Goal: Task Accomplishment & Management: Manage account settings

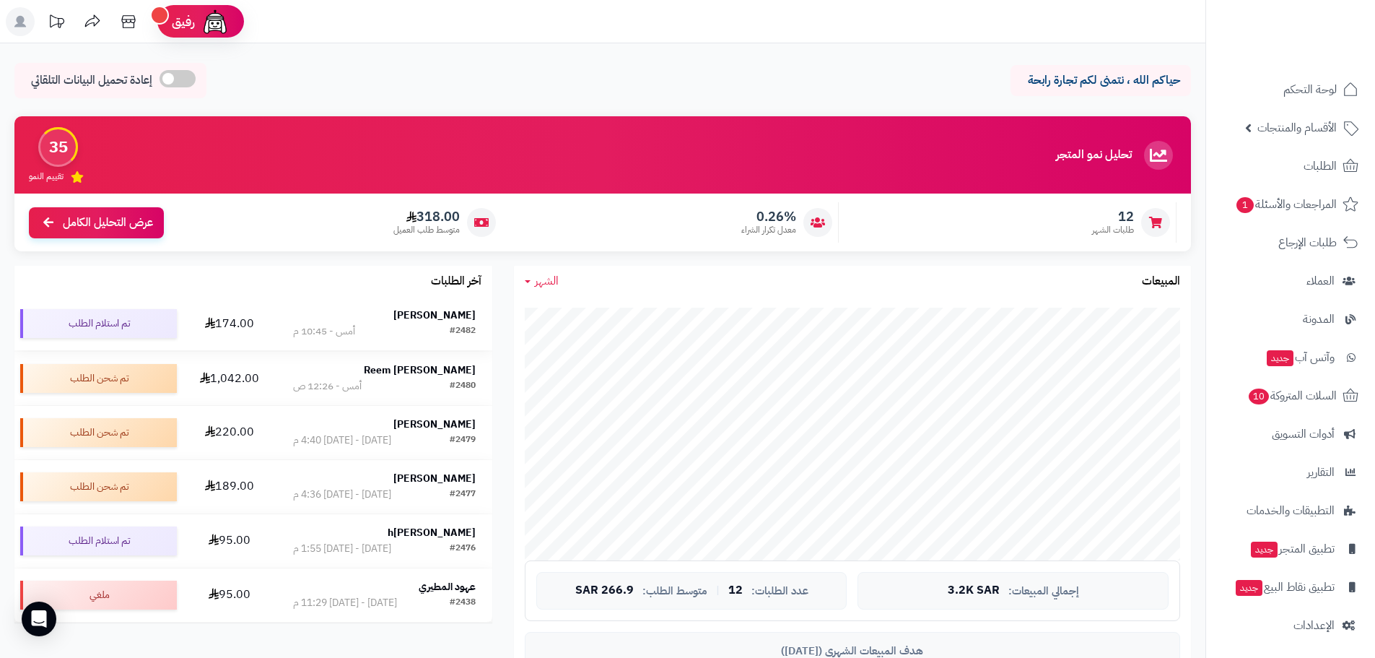
click at [440, 323] on div "[PERSON_NAME]" at bounding box center [384, 316] width 183 height 16
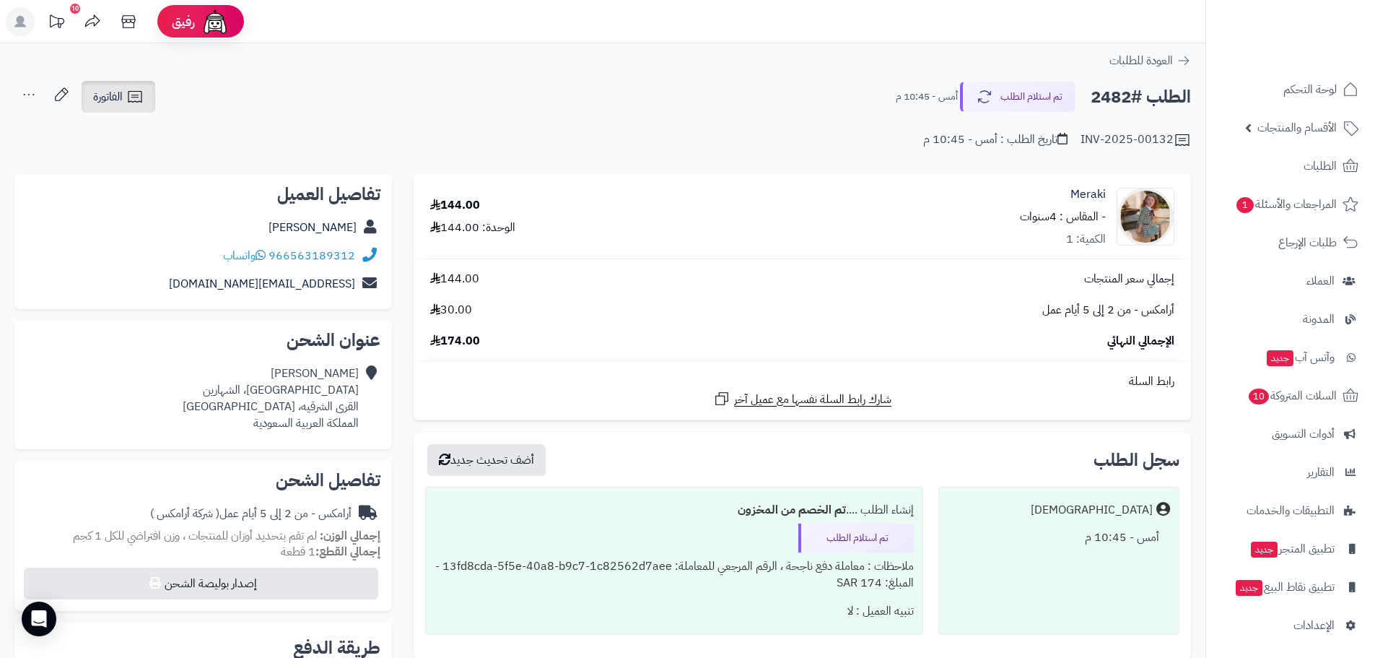
click at [134, 97] on icon at bounding box center [134, 96] width 17 height 17
click at [1147, 219] on img at bounding box center [1146, 217] width 56 height 58
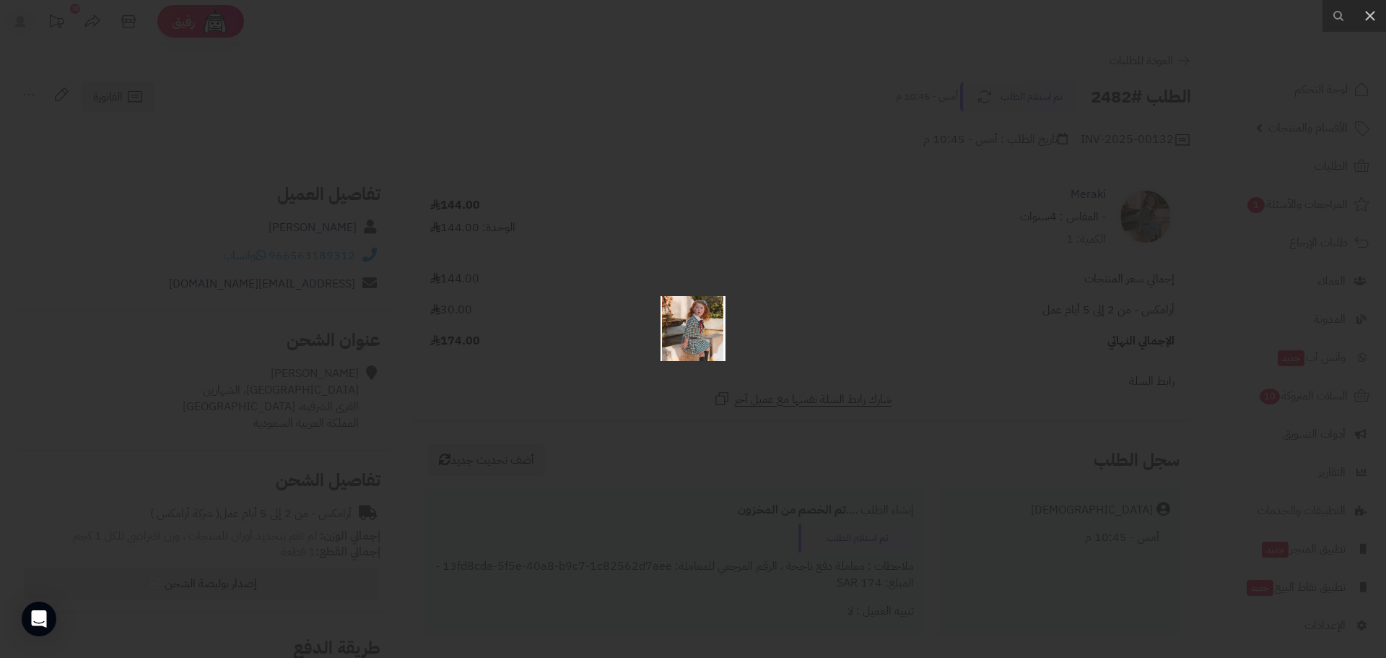
click at [884, 198] on div at bounding box center [693, 329] width 1386 height 658
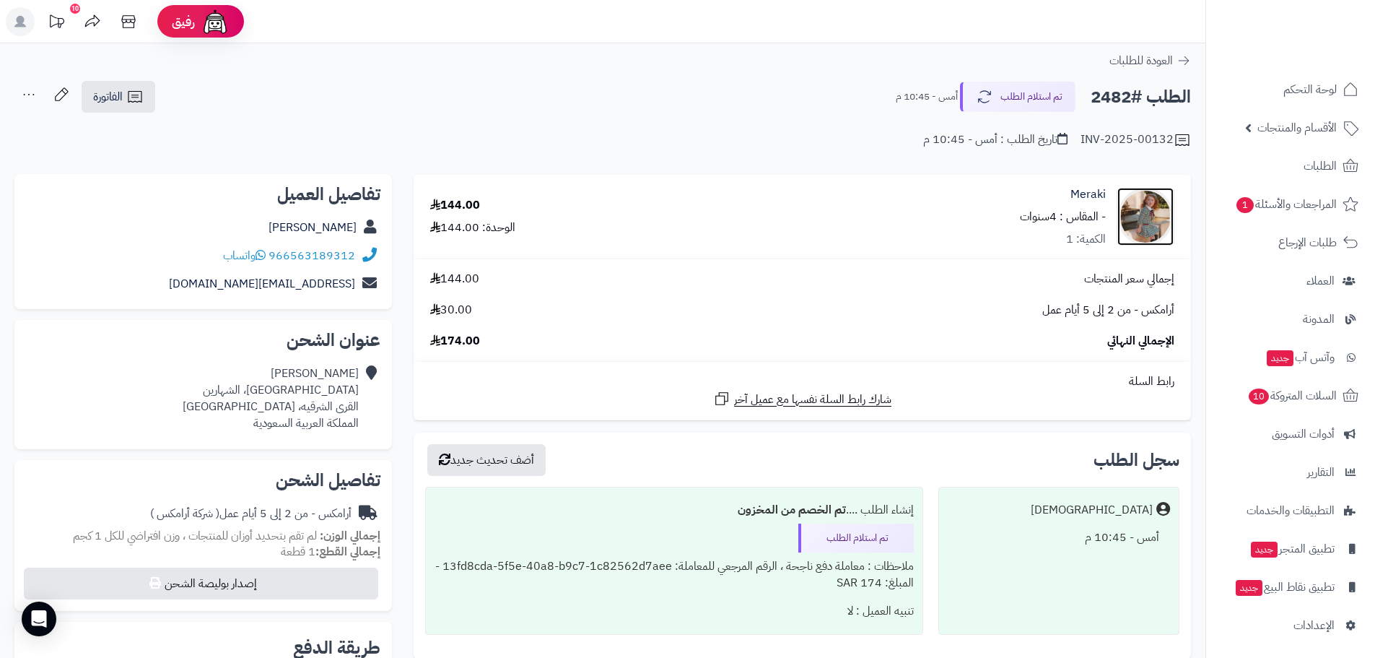
click at [1148, 217] on img at bounding box center [1146, 217] width 56 height 58
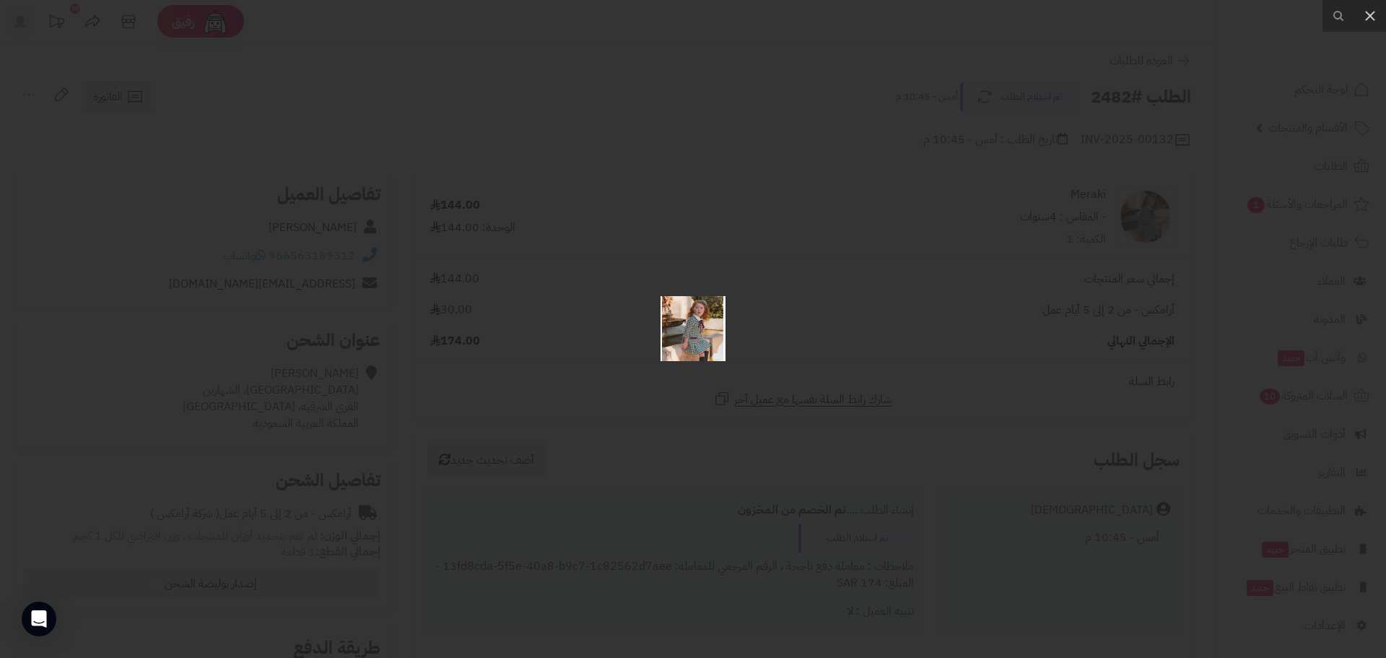
click at [763, 152] on div at bounding box center [693, 329] width 1386 height 658
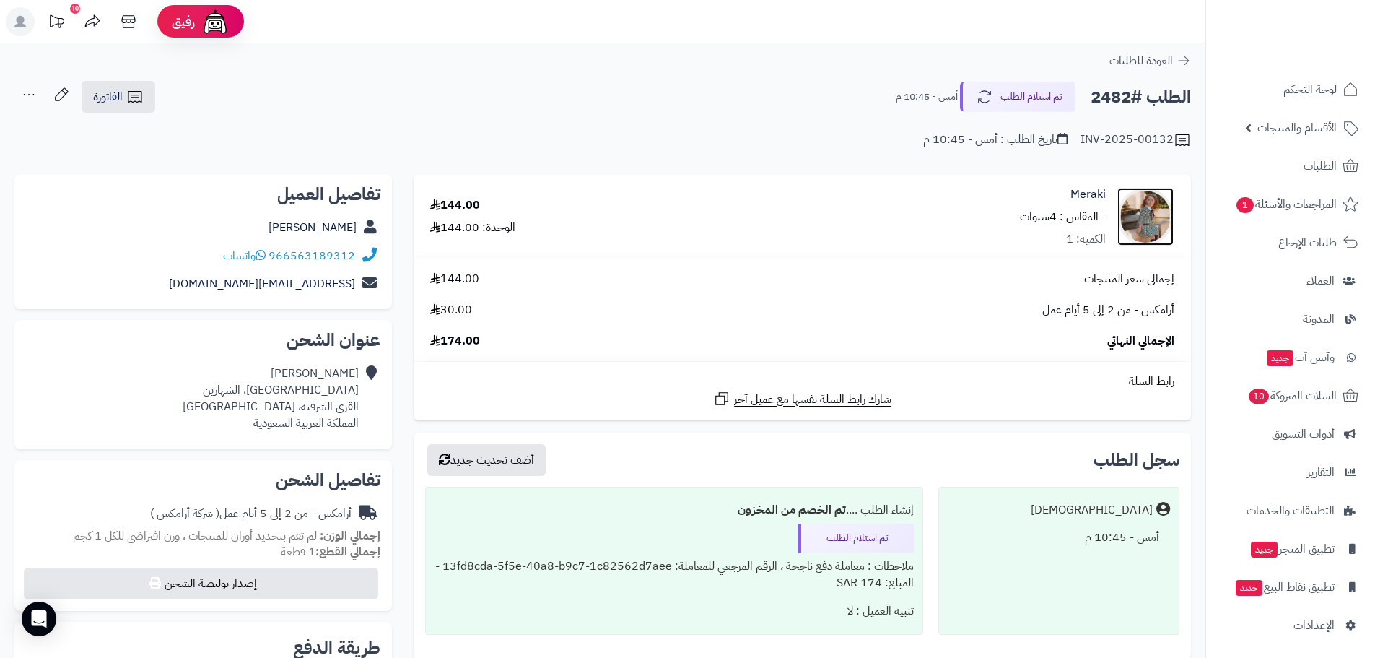
click at [1144, 222] on img at bounding box center [1146, 217] width 56 height 58
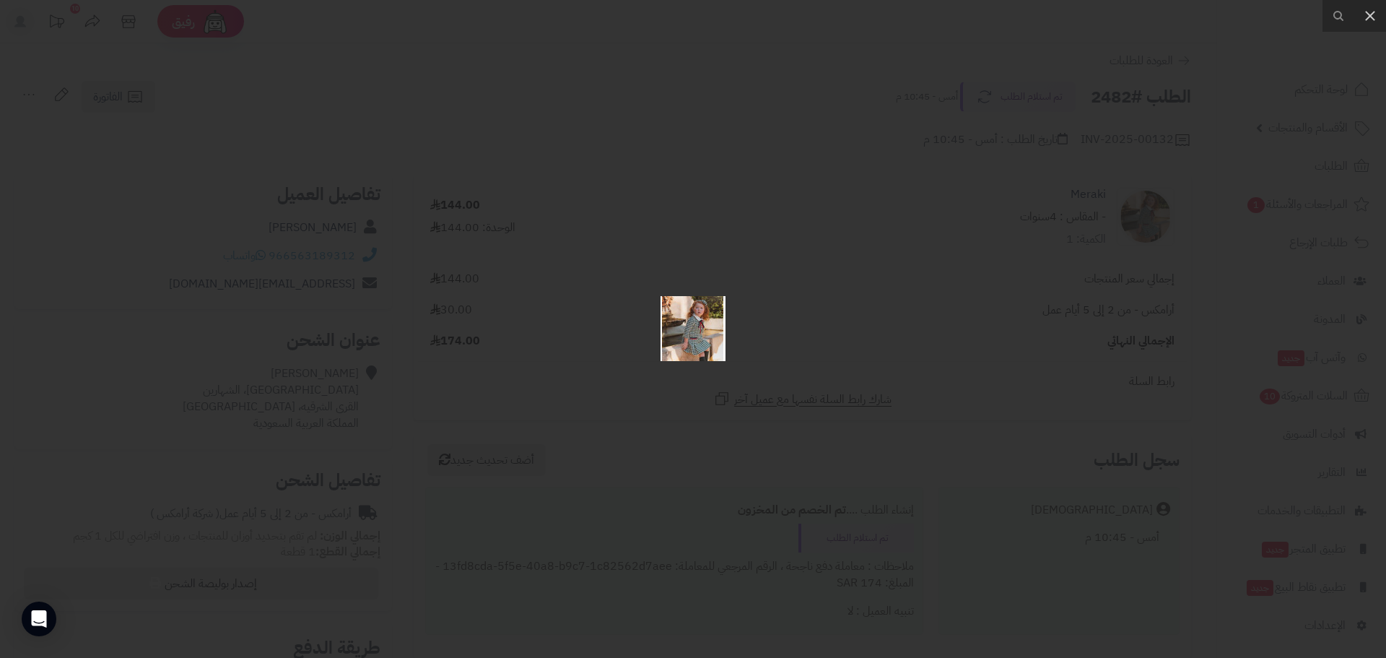
click at [810, 144] on div at bounding box center [693, 329] width 1386 height 658
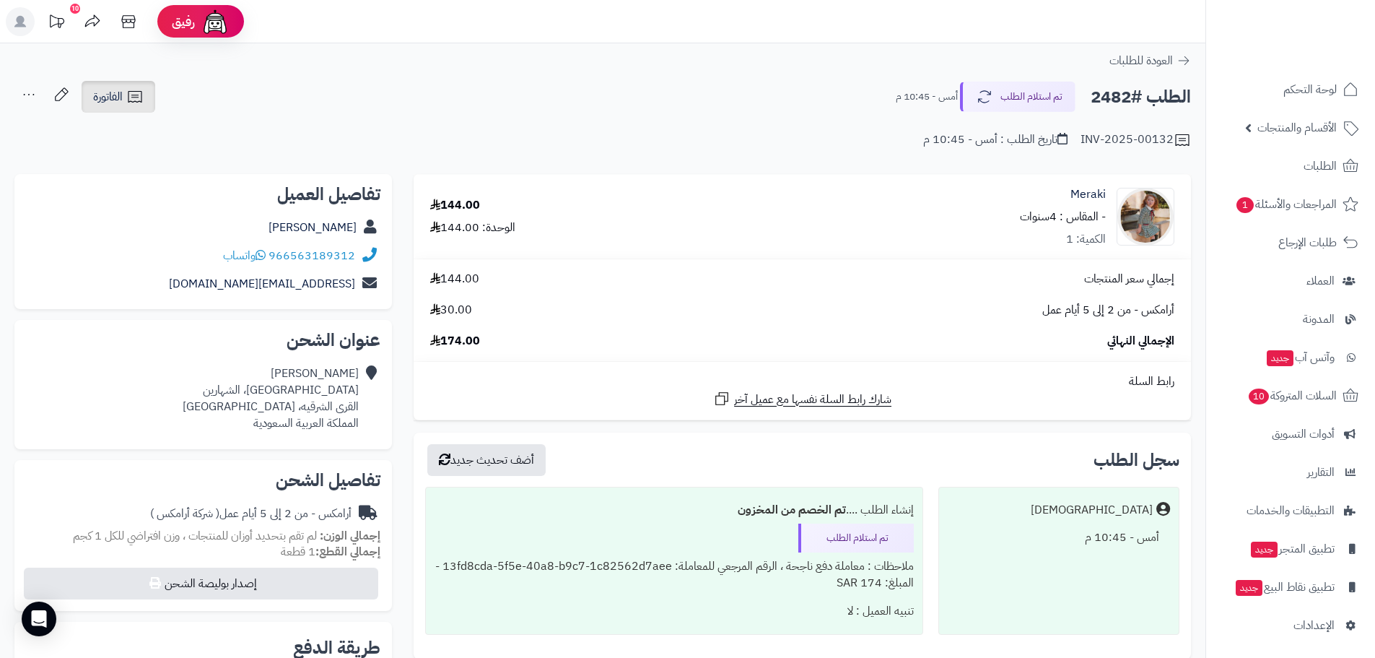
click at [108, 97] on span "الفاتورة" at bounding box center [108, 96] width 30 height 17
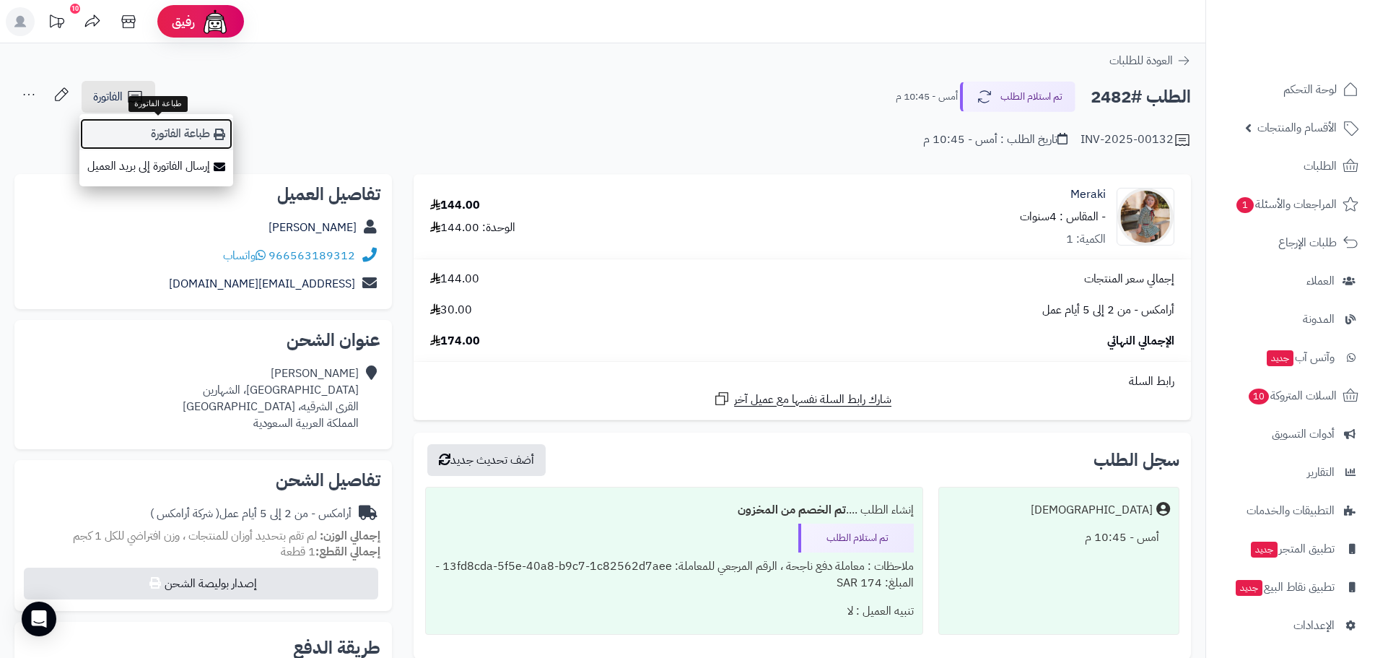
click at [197, 132] on link "طباعة الفاتورة" at bounding box center [156, 134] width 154 height 32
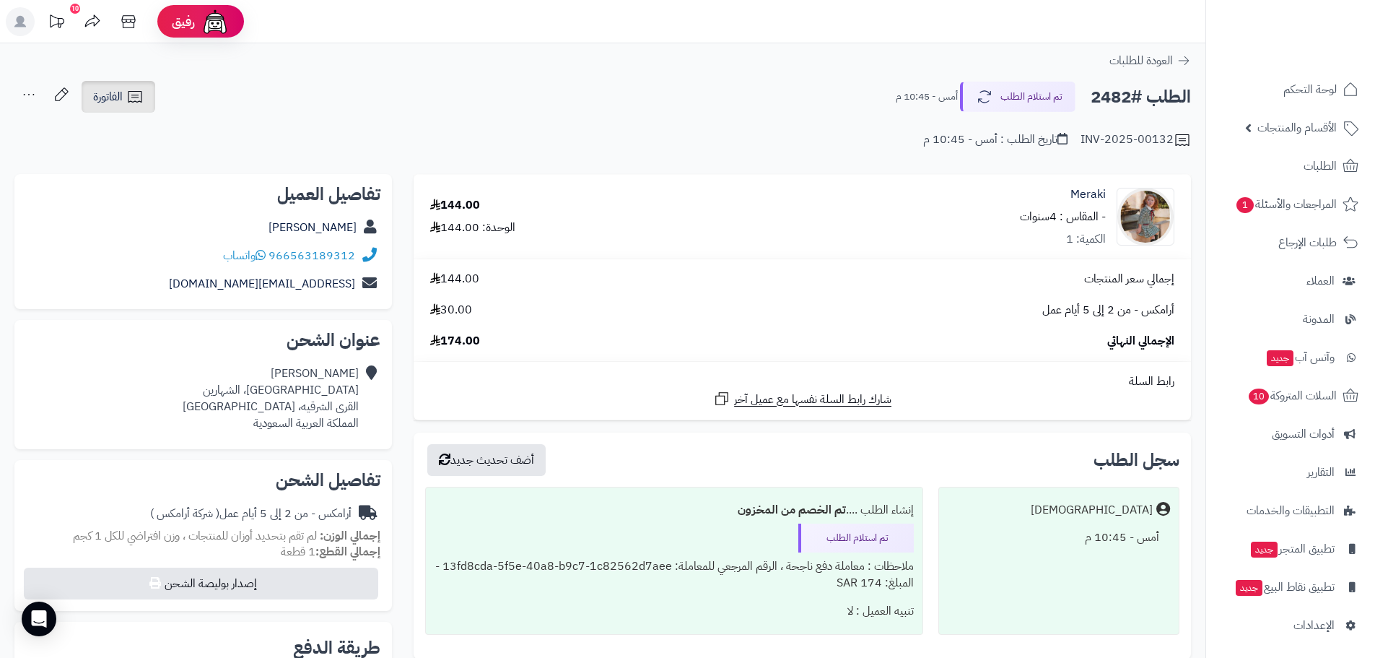
click at [145, 97] on link "الفاتورة" at bounding box center [119, 97] width 74 height 32
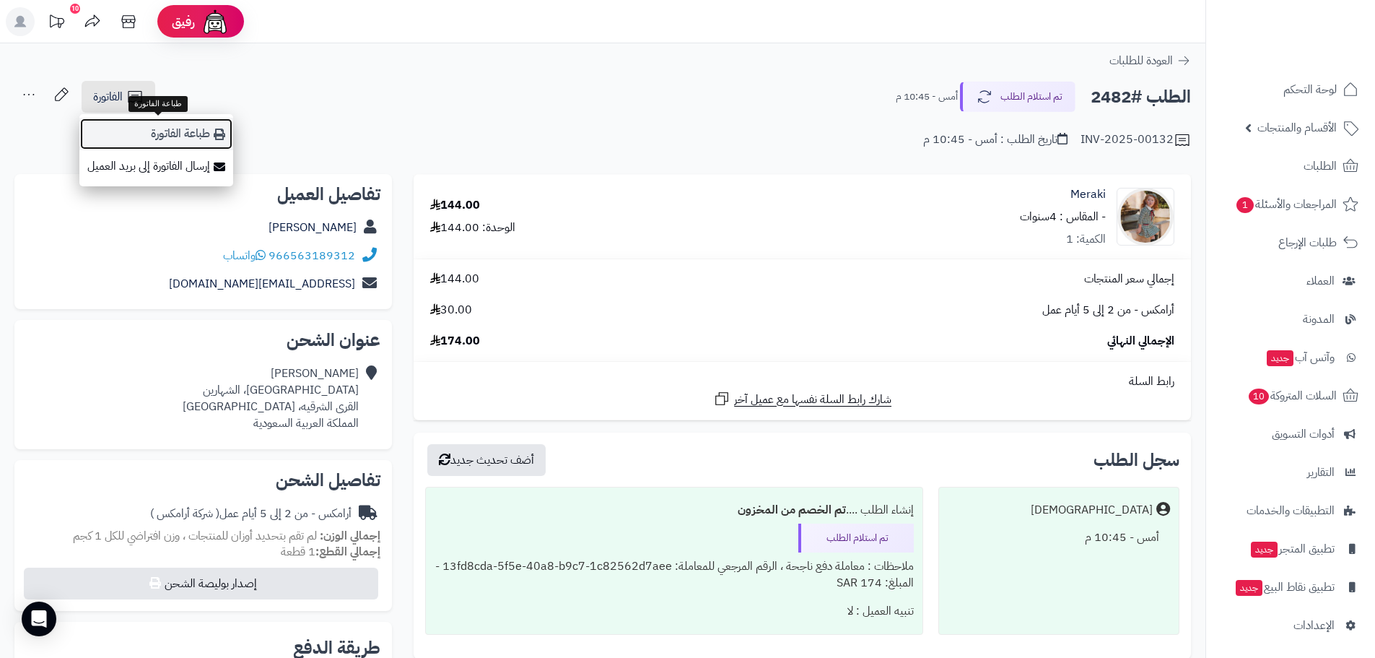
click at [159, 143] on link "طباعة الفاتورة" at bounding box center [156, 134] width 154 height 32
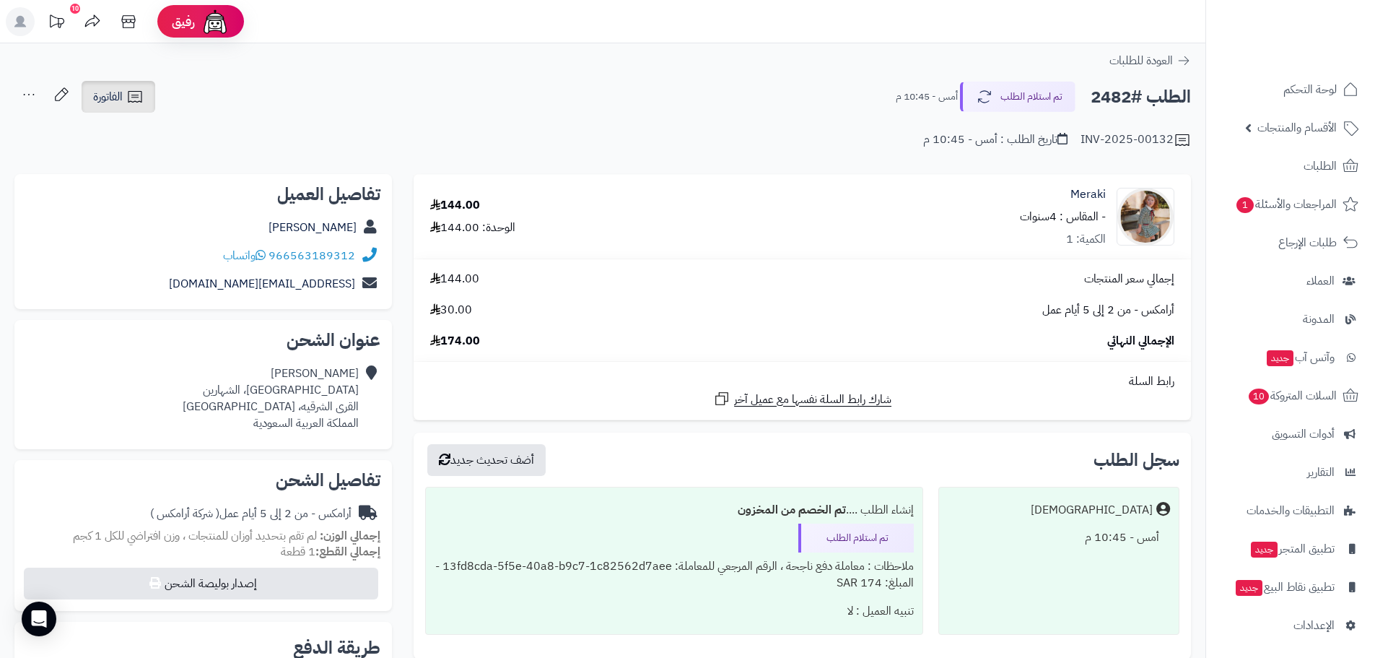
click at [124, 95] on link "الفاتورة" at bounding box center [119, 97] width 74 height 32
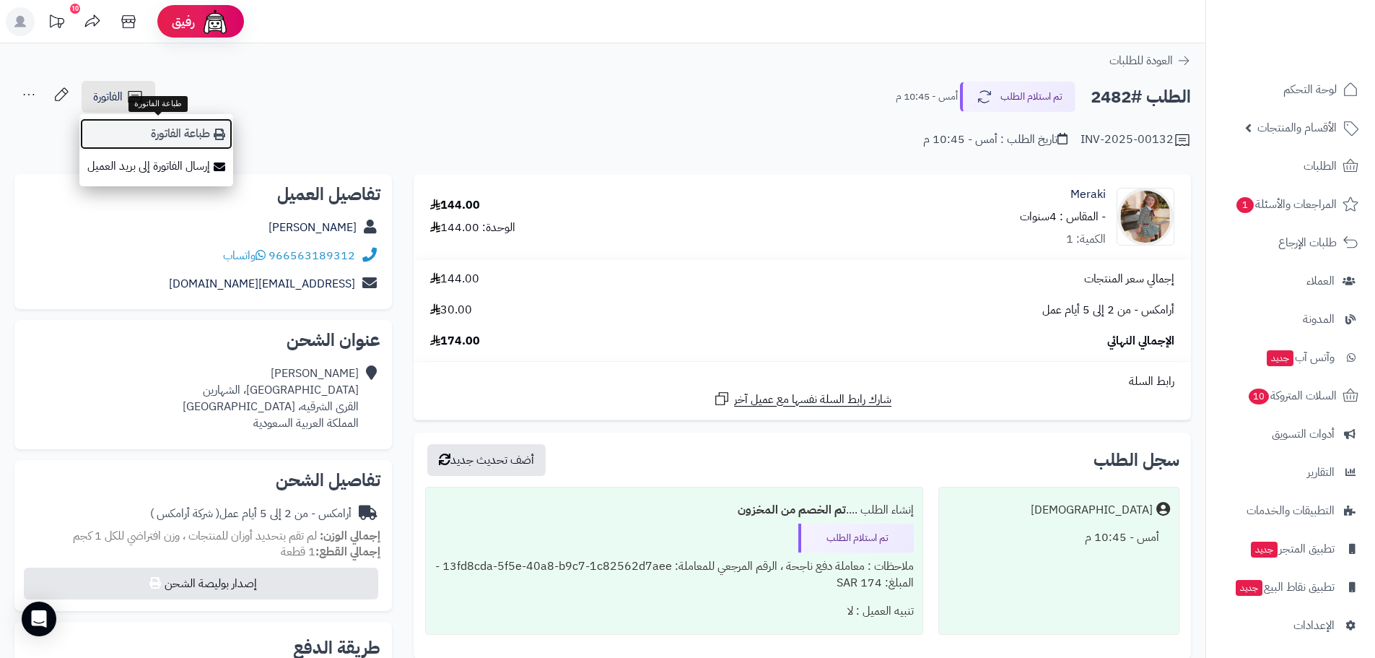
click at [178, 135] on link "طباعة الفاتورة" at bounding box center [156, 134] width 154 height 32
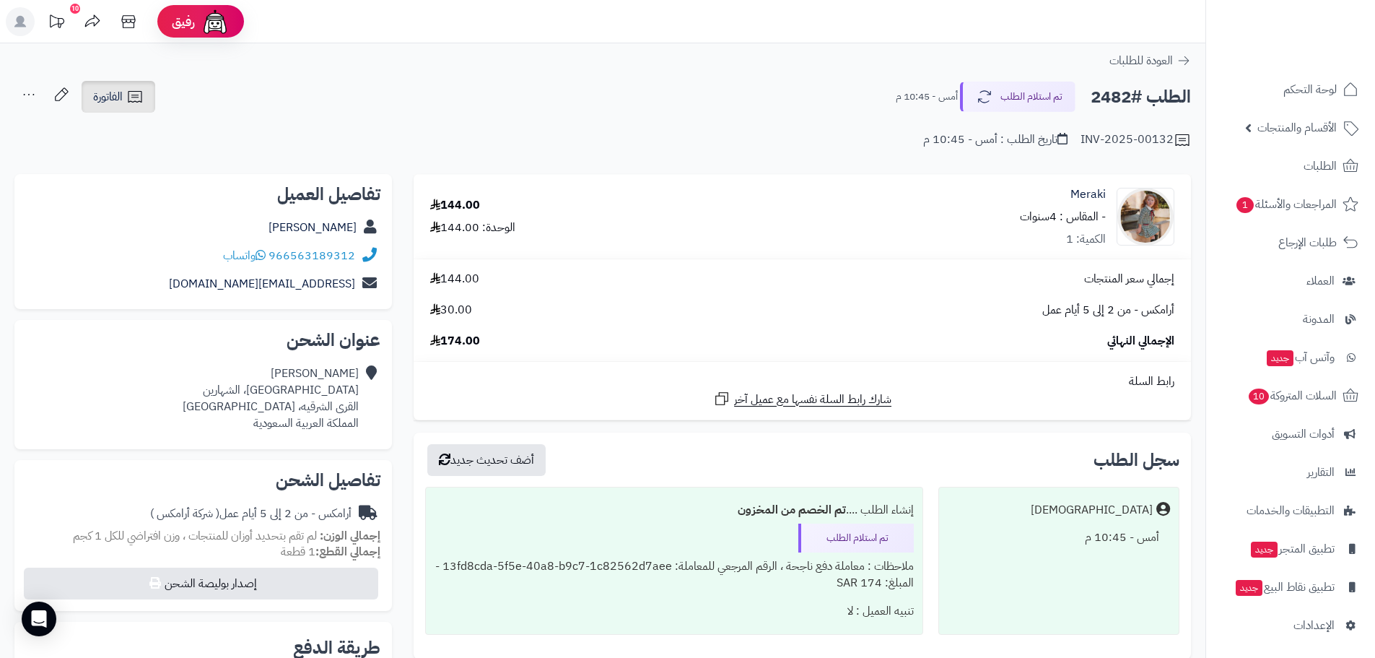
click at [132, 86] on link "الفاتورة" at bounding box center [119, 97] width 74 height 32
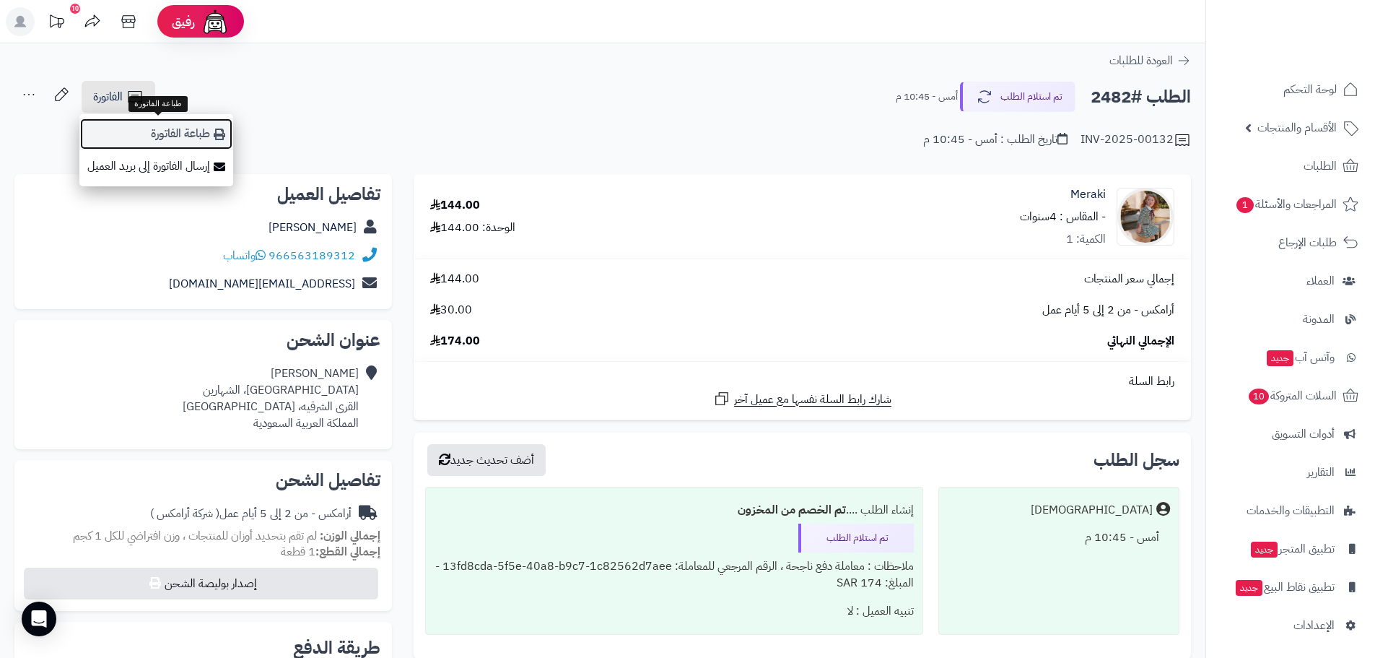
click at [200, 131] on link "طباعة الفاتورة" at bounding box center [156, 134] width 154 height 32
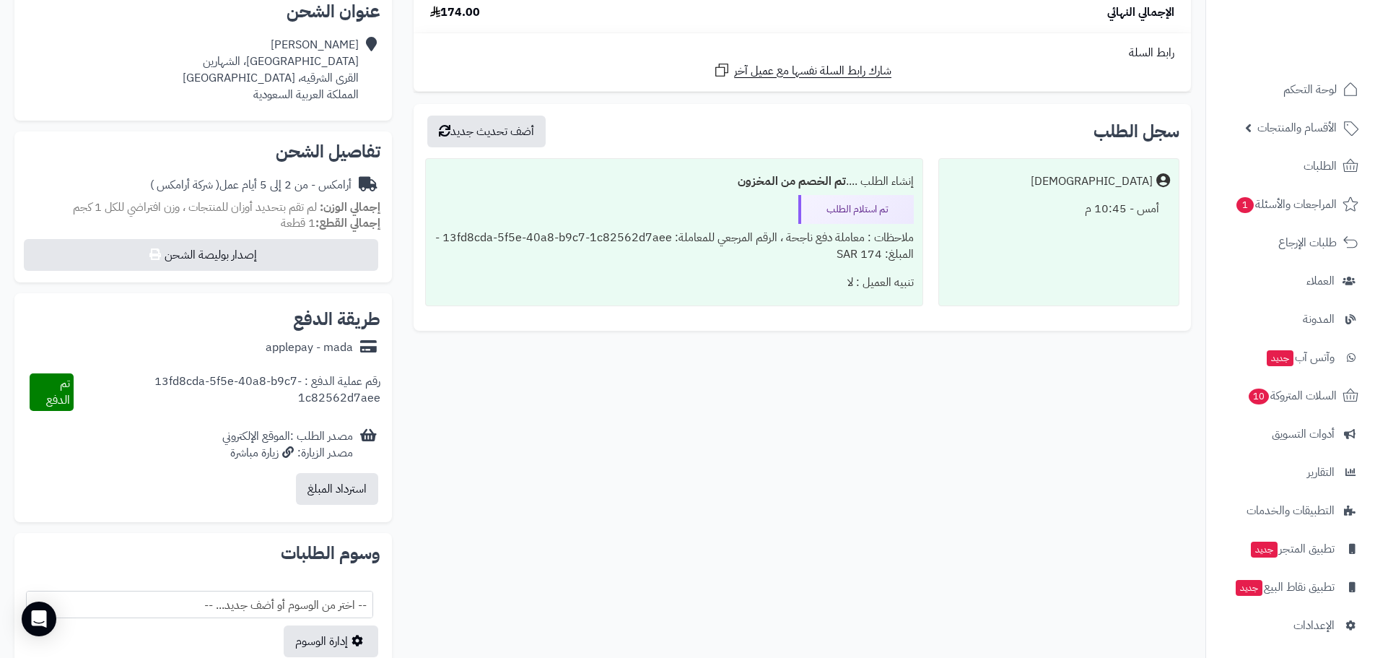
scroll to position [433, 0]
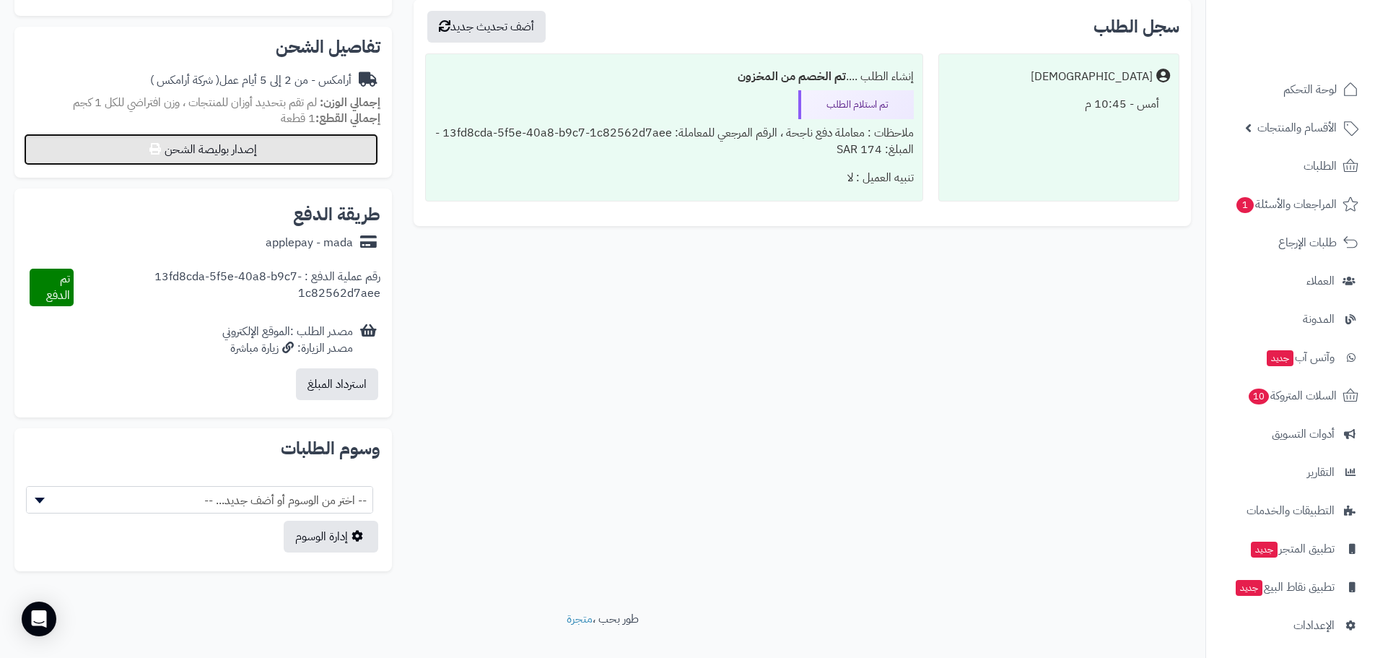
click at [254, 160] on button "إصدار بوليصة الشحن" at bounding box center [201, 150] width 355 height 32
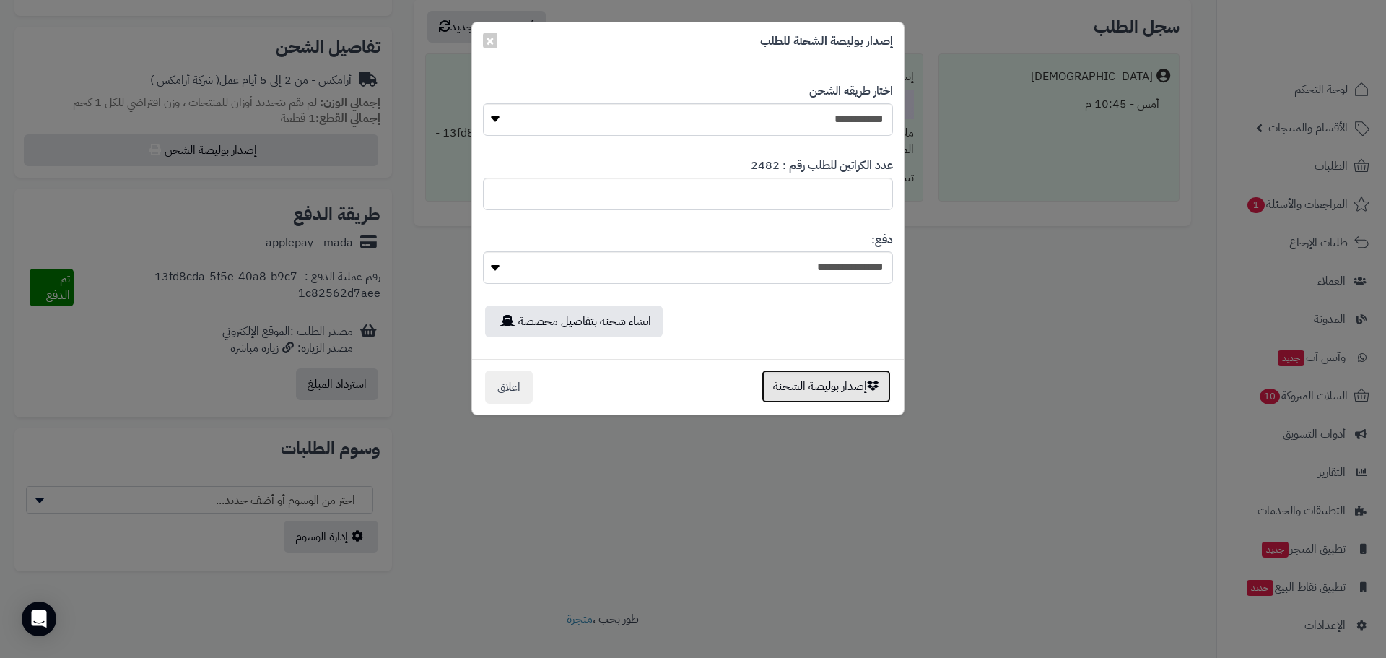
click at [827, 392] on button "إصدار بوليصة الشحنة" at bounding box center [826, 386] width 129 height 33
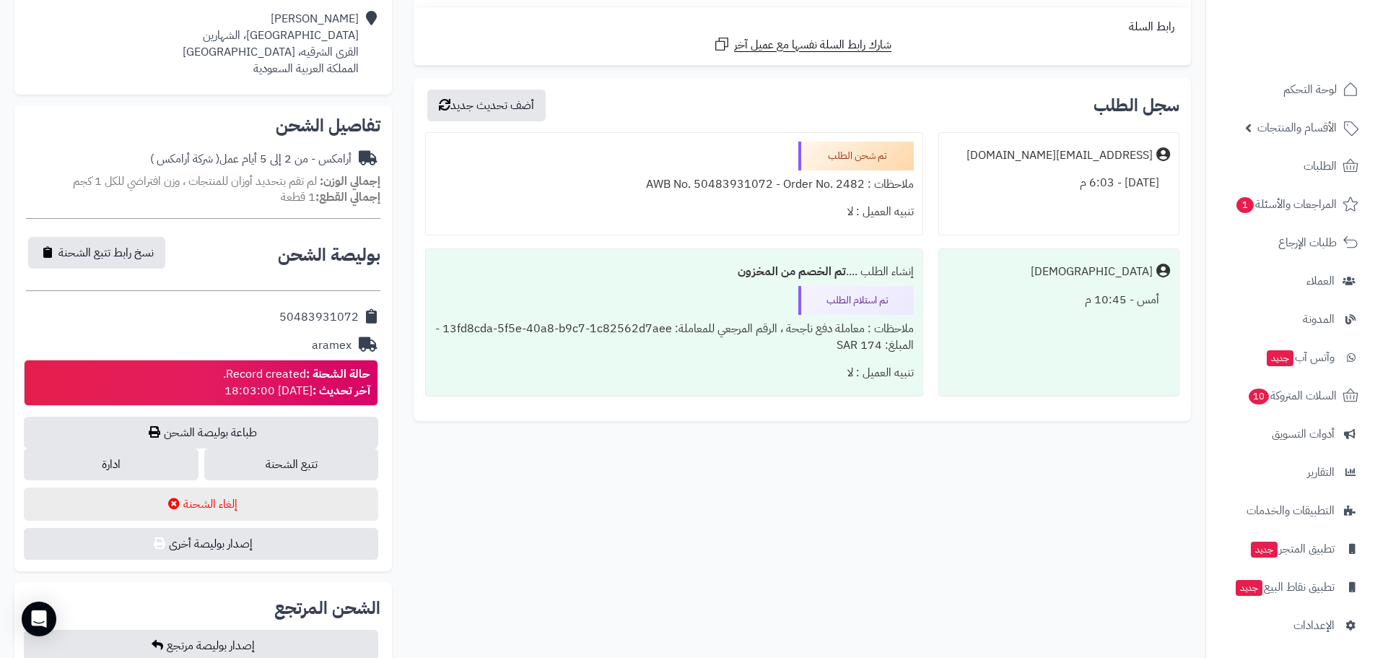
scroll to position [361, 0]
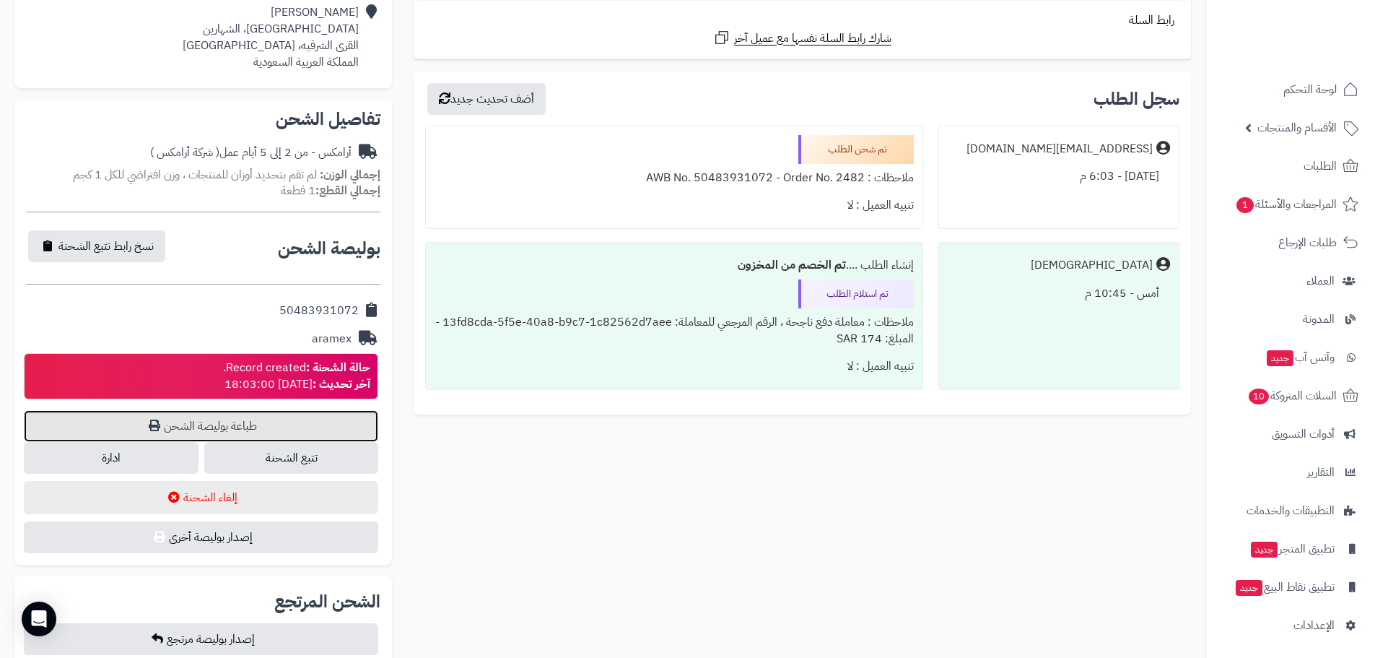
click at [261, 419] on link "طباعة بوليصة الشحن" at bounding box center [201, 426] width 355 height 32
